Goal: Check status: Check status

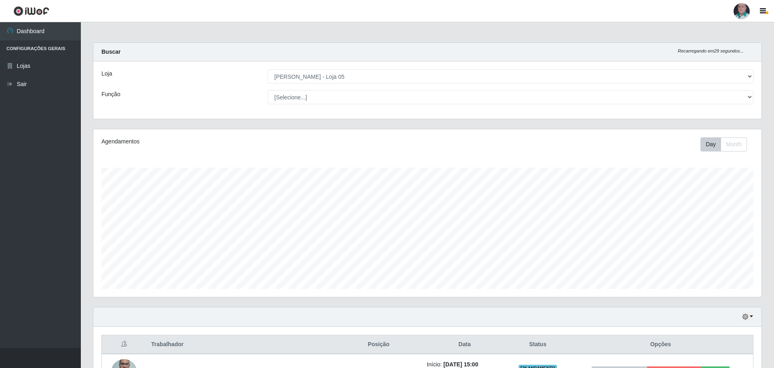
select select "252"
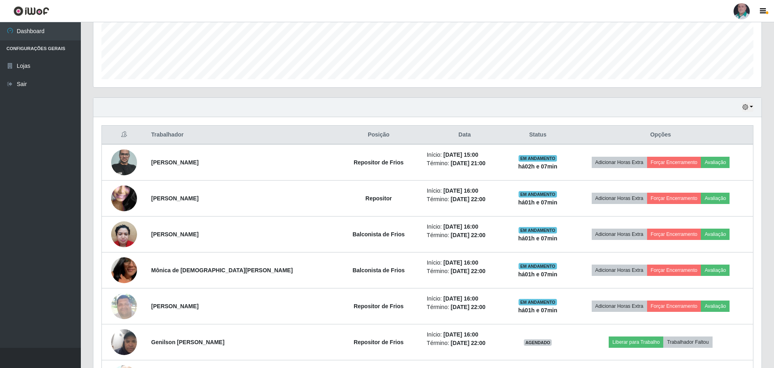
scroll to position [165, 0]
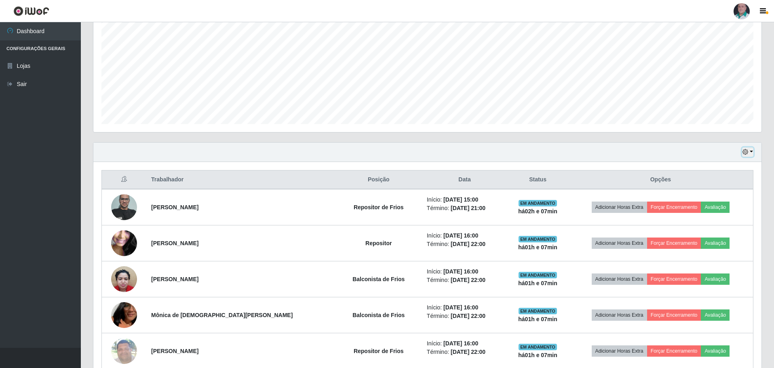
click at [752, 149] on button "button" at bounding box center [747, 151] width 11 height 9
click at [720, 198] on button "3 dias" at bounding box center [721, 200] width 64 height 17
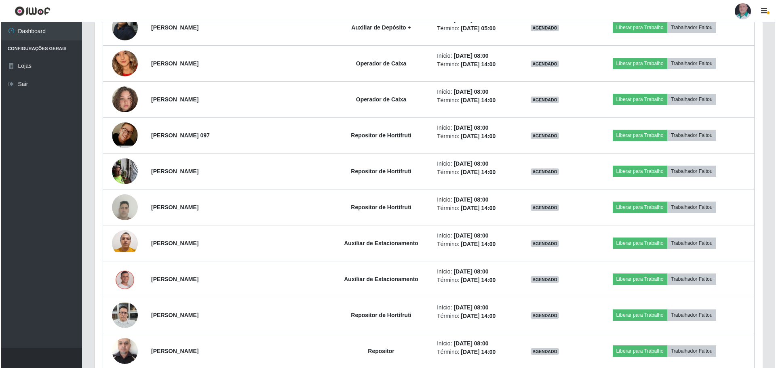
scroll to position [1134, 0]
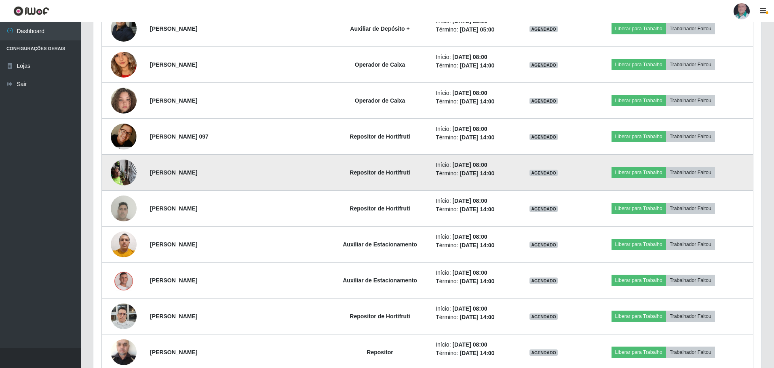
click at [117, 169] on img at bounding box center [124, 172] width 26 height 34
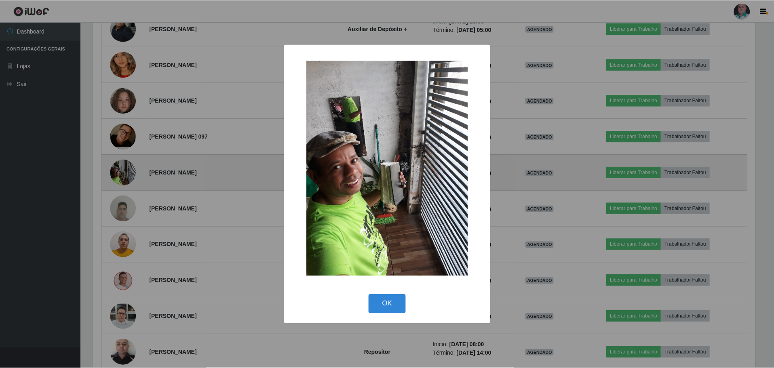
scroll to position [168, 664]
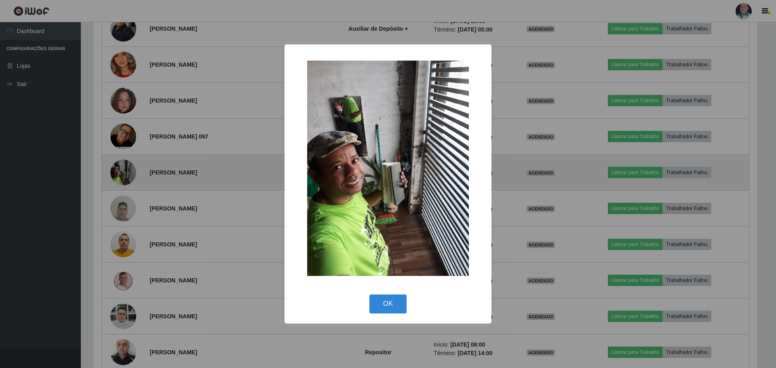
click at [117, 169] on div "× OK Cancel" at bounding box center [388, 184] width 776 height 368
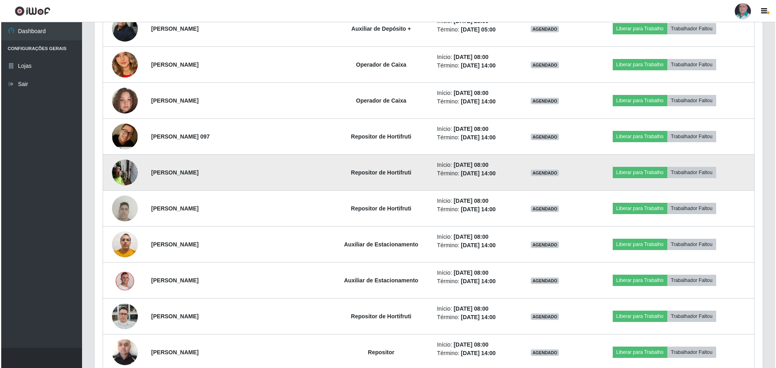
scroll to position [168, 668]
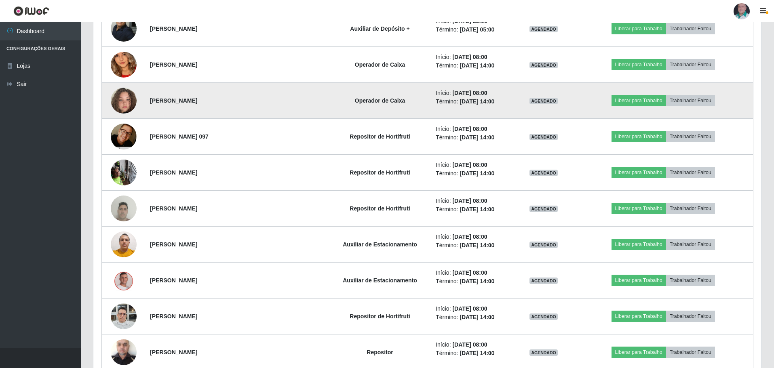
click at [126, 100] on img at bounding box center [124, 101] width 26 height 46
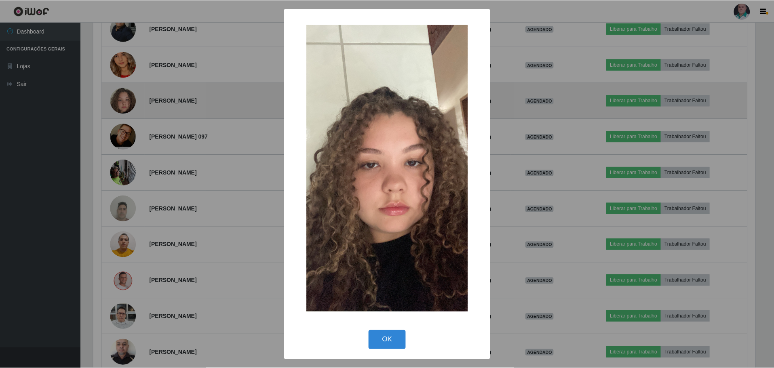
scroll to position [168, 664]
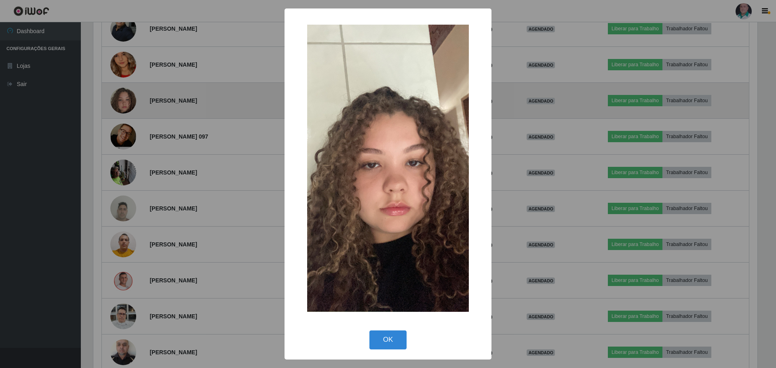
click at [126, 100] on div "× OK Cancel" at bounding box center [388, 184] width 776 height 368
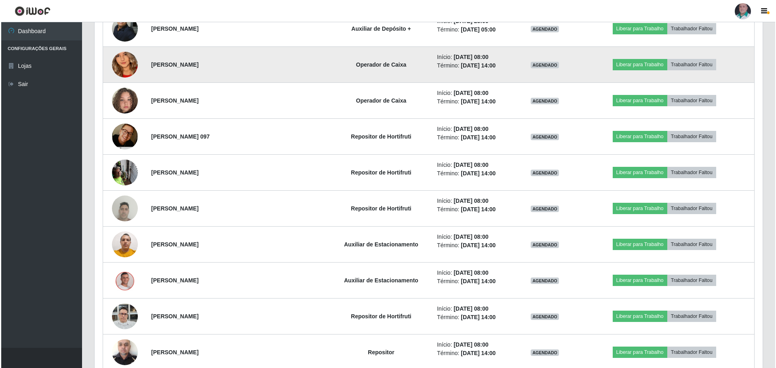
scroll to position [168, 668]
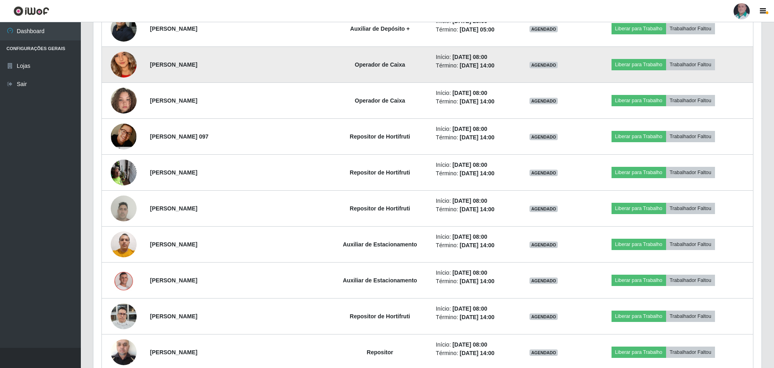
click at [123, 65] on img at bounding box center [124, 65] width 26 height 56
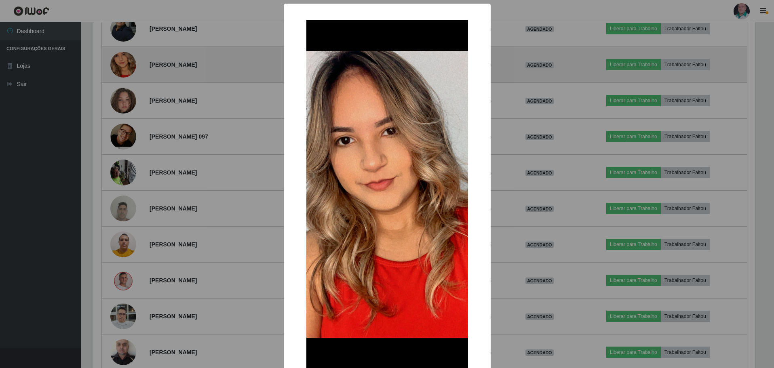
scroll to position [168, 664]
click at [123, 65] on div "× OK Cancel" at bounding box center [388, 184] width 776 height 368
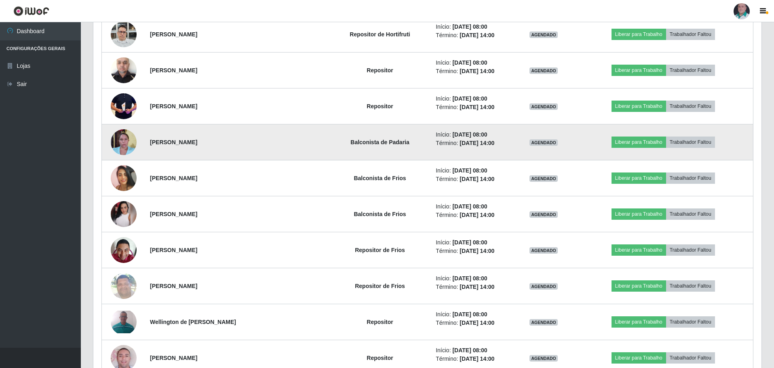
scroll to position [1417, 0]
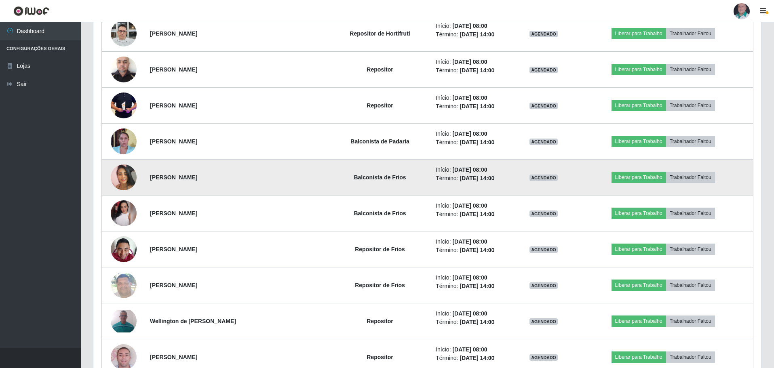
click at [125, 177] on img at bounding box center [124, 177] width 26 height 26
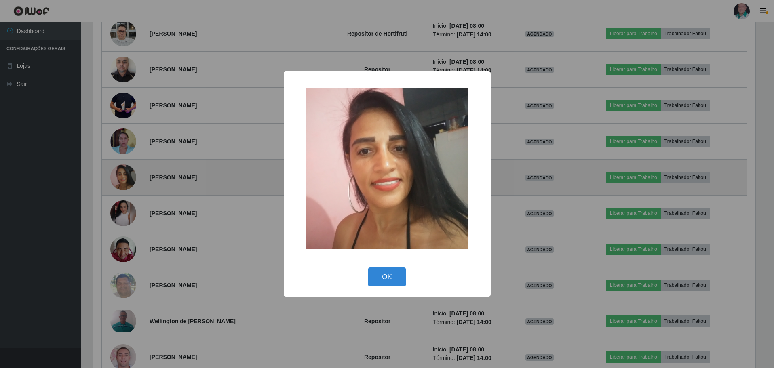
scroll to position [168, 664]
click at [125, 177] on div "× OK Cancel" at bounding box center [388, 184] width 776 height 368
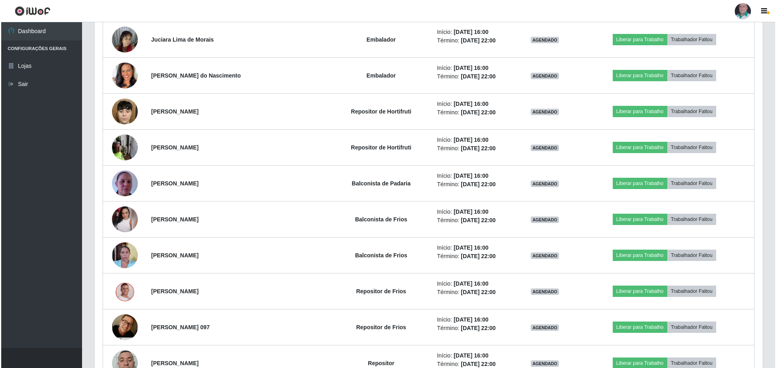
scroll to position [2710, 0]
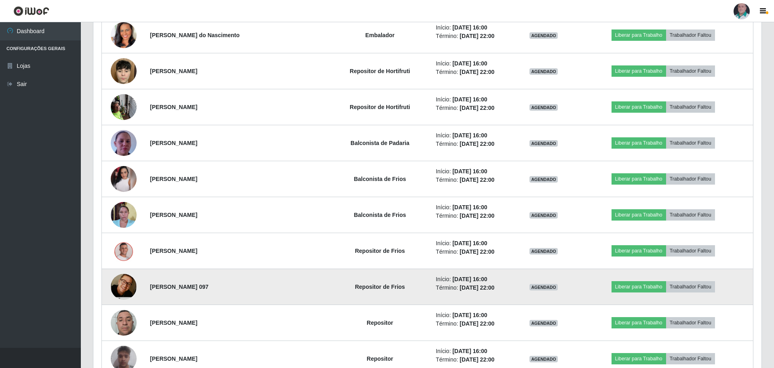
click at [132, 280] on img at bounding box center [124, 286] width 26 height 39
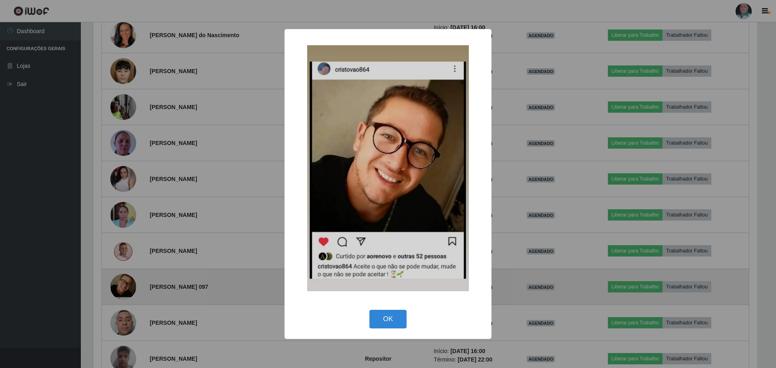
click at [132, 280] on div "× OK Cancel" at bounding box center [388, 184] width 776 height 368
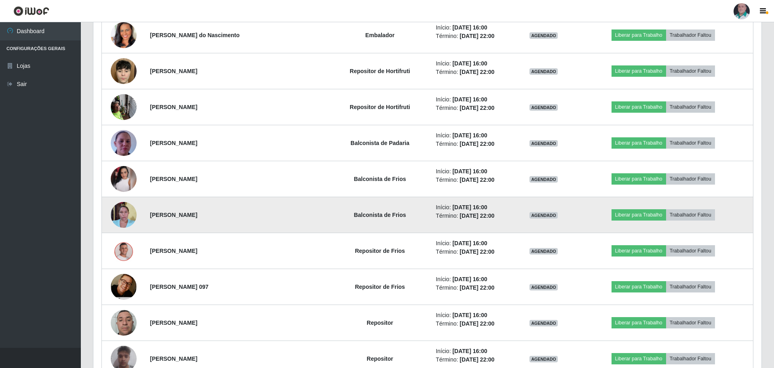
click at [127, 214] on img at bounding box center [124, 215] width 26 height 34
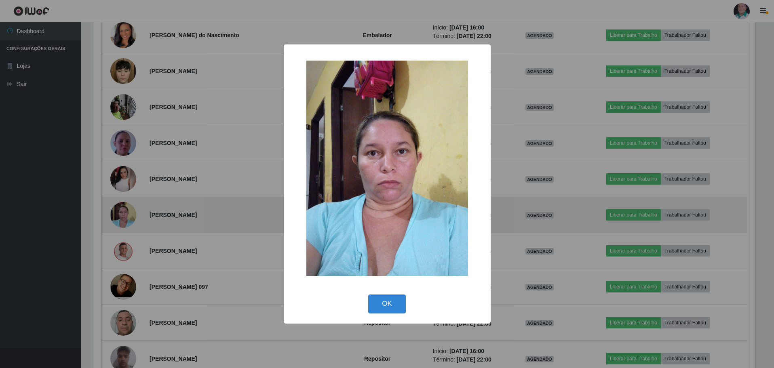
scroll to position [168, 664]
click at [127, 214] on div "× OK Cancel" at bounding box center [388, 184] width 776 height 368
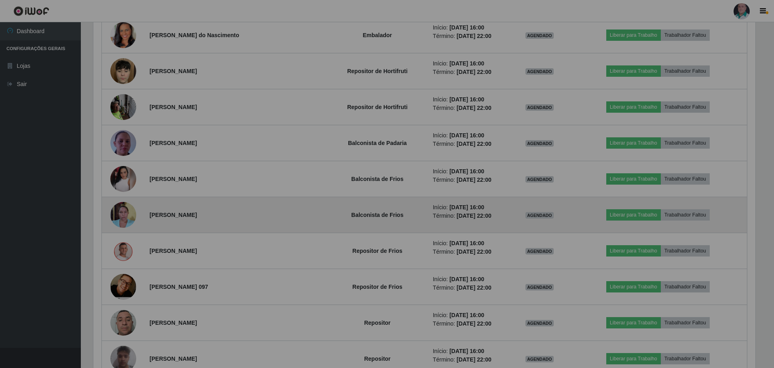
scroll to position [403763, 403263]
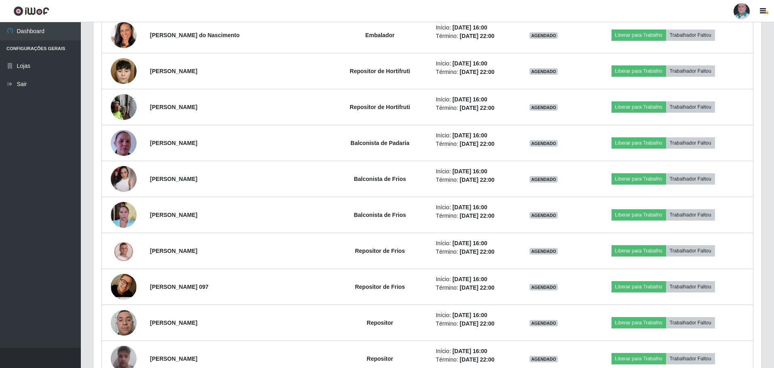
click at [744, 14] on div at bounding box center [741, 11] width 16 height 16
click at [763, 8] on icon "button" at bounding box center [762, 11] width 6 height 7
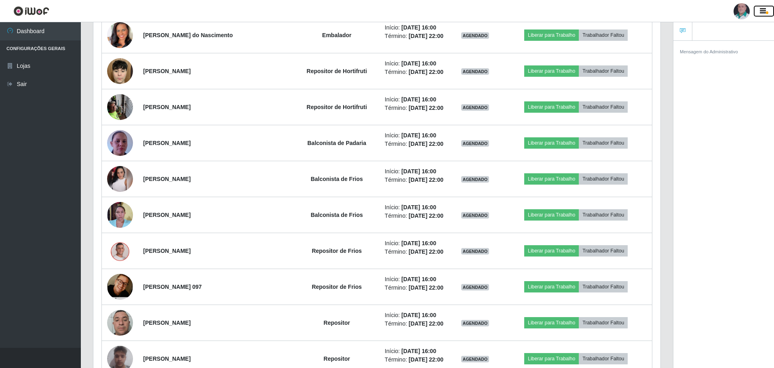
scroll to position [168, 567]
click at [762, 8] on icon "button" at bounding box center [762, 11] width 6 height 7
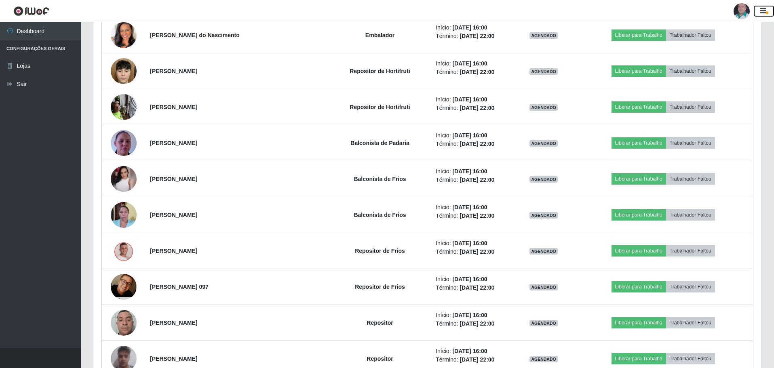
scroll to position [168, 668]
click at [745, 13] on div at bounding box center [741, 11] width 16 height 16
click at [727, 25] on button "Perfil" at bounding box center [725, 29] width 73 height 17
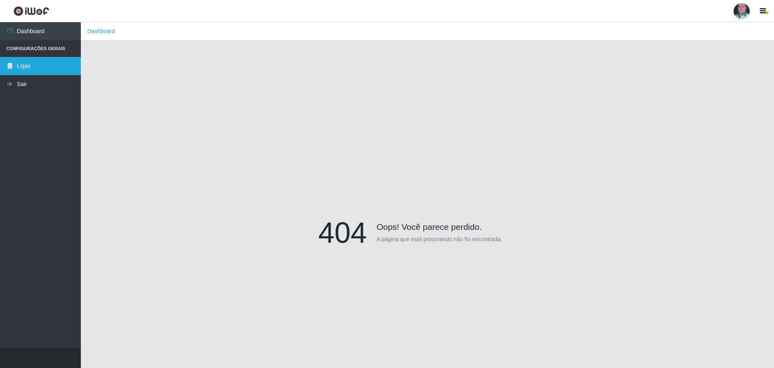
click at [38, 63] on link "Lojas" at bounding box center [40, 66] width 81 height 18
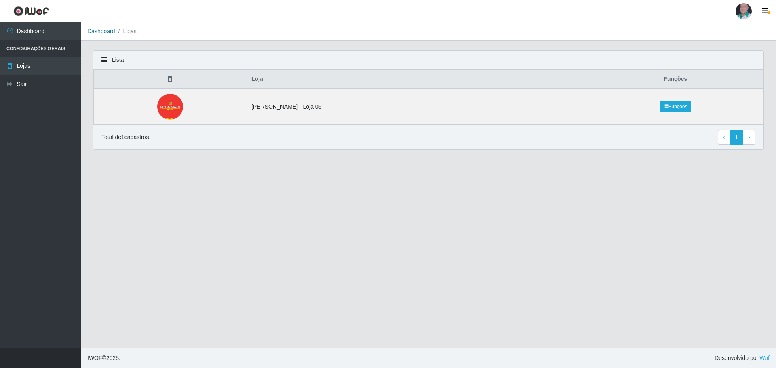
click at [111, 33] on link "Dashboard" at bounding box center [101, 31] width 28 height 6
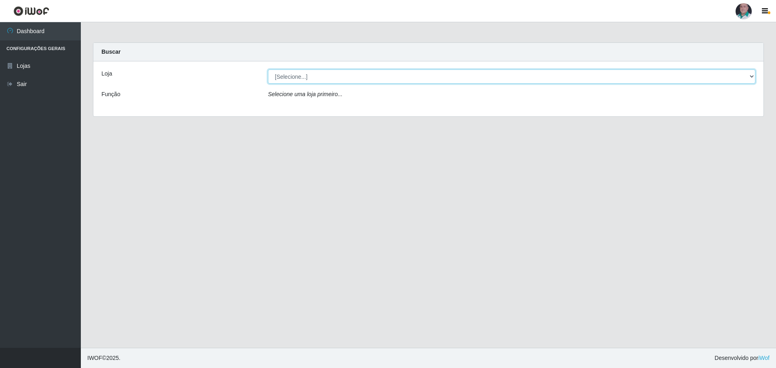
click at [750, 78] on select "[Selecione...] Mar Vermelho - Loja 05" at bounding box center [511, 76] width 487 height 14
select select "252"
click at [268, 69] on select "[Selecione...] Mar Vermelho - Loja 05" at bounding box center [511, 76] width 487 height 14
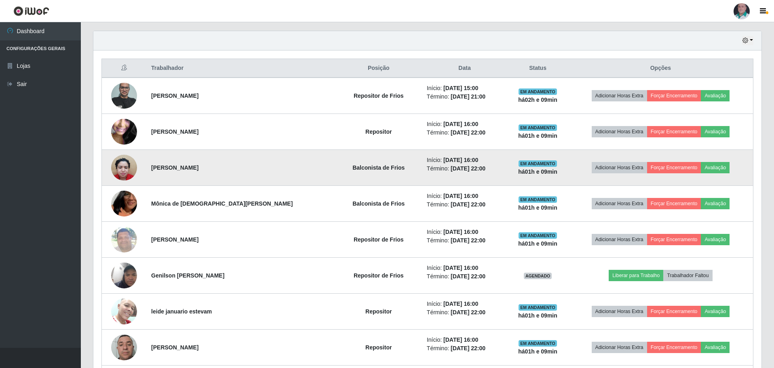
scroll to position [283, 0]
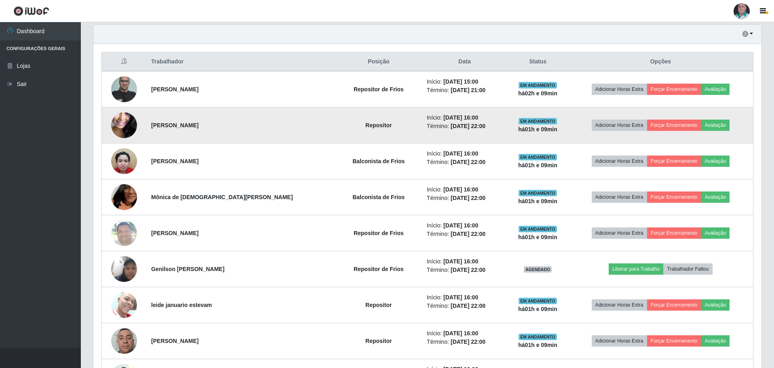
click at [125, 121] on img at bounding box center [124, 126] width 26 height 58
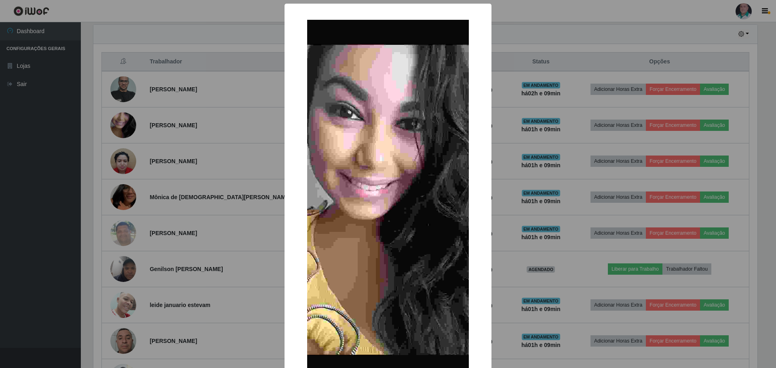
click at [126, 121] on div "× OK Cancel" at bounding box center [388, 184] width 776 height 368
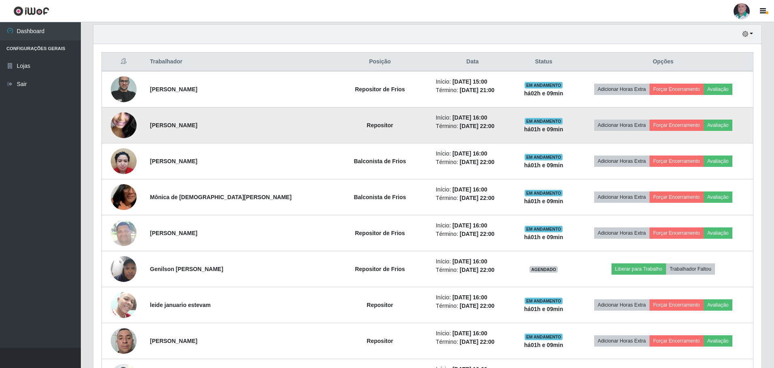
scroll to position [168, 668]
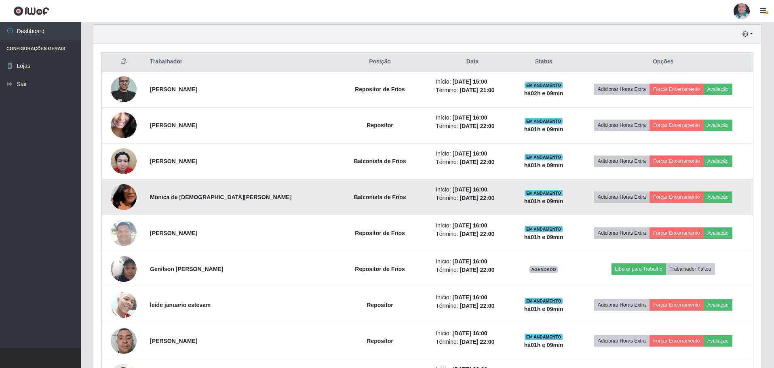
click at [126, 193] on img at bounding box center [124, 197] width 26 height 46
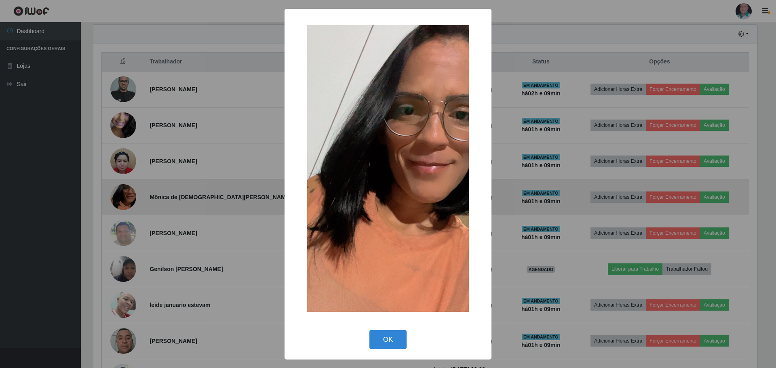
click at [126, 193] on div "× OK Cancel" at bounding box center [388, 184] width 776 height 368
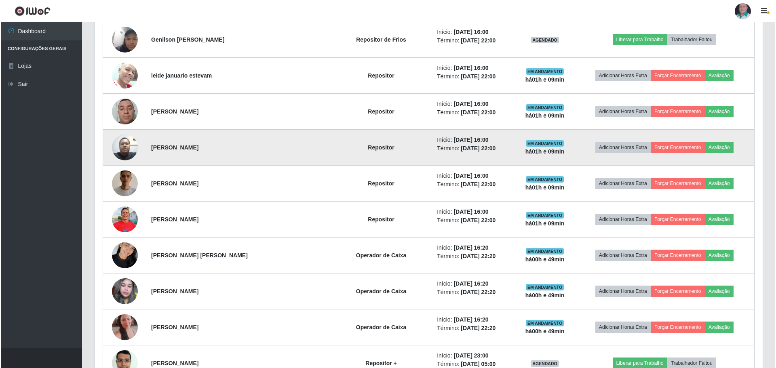
scroll to position [525, 0]
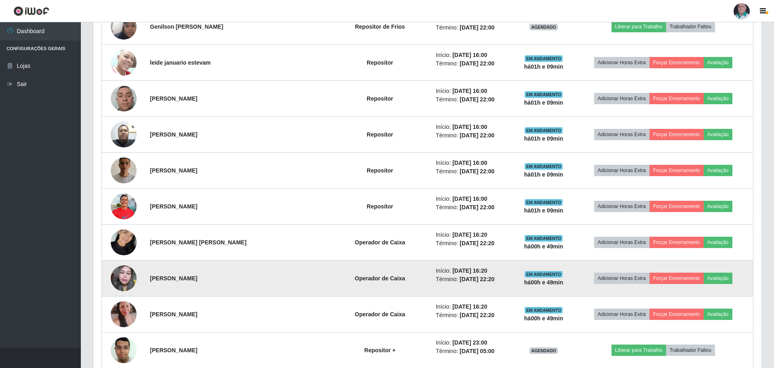
click at [132, 276] on img at bounding box center [124, 278] width 26 height 34
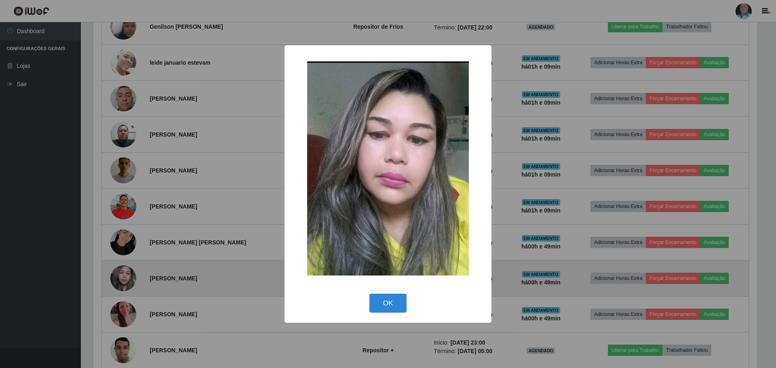
click at [132, 276] on div "× OK Cancel" at bounding box center [388, 184] width 776 height 368
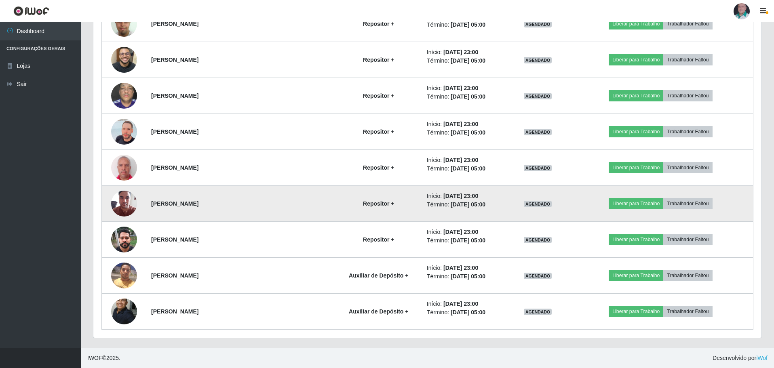
scroll to position [1616, 0]
